Goal: Information Seeking & Learning: Learn about a topic

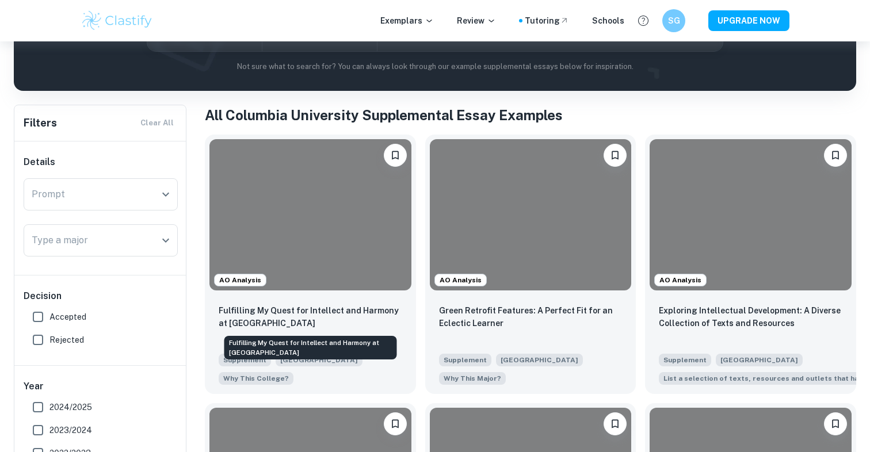
click at [299, 304] on p "Fulfilling My Quest for Intellect and Harmony at [GEOGRAPHIC_DATA]" at bounding box center [310, 316] width 183 height 25
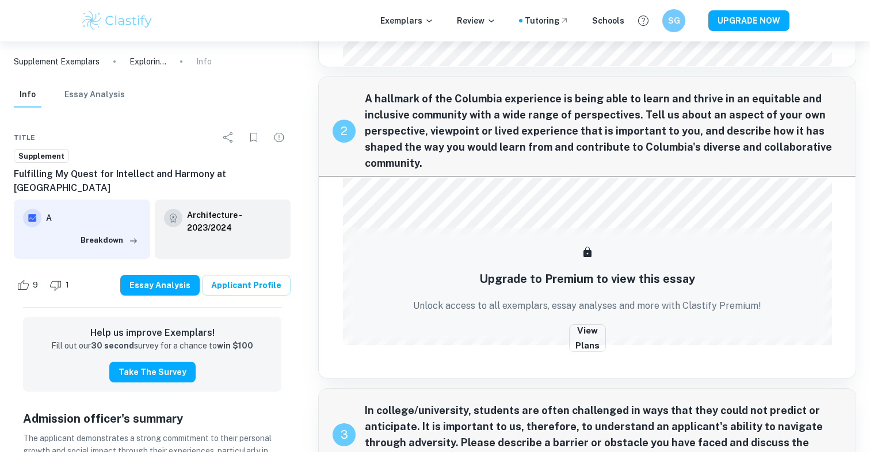
scroll to position [209, 0]
